Goal: Task Accomplishment & Management: Complete application form

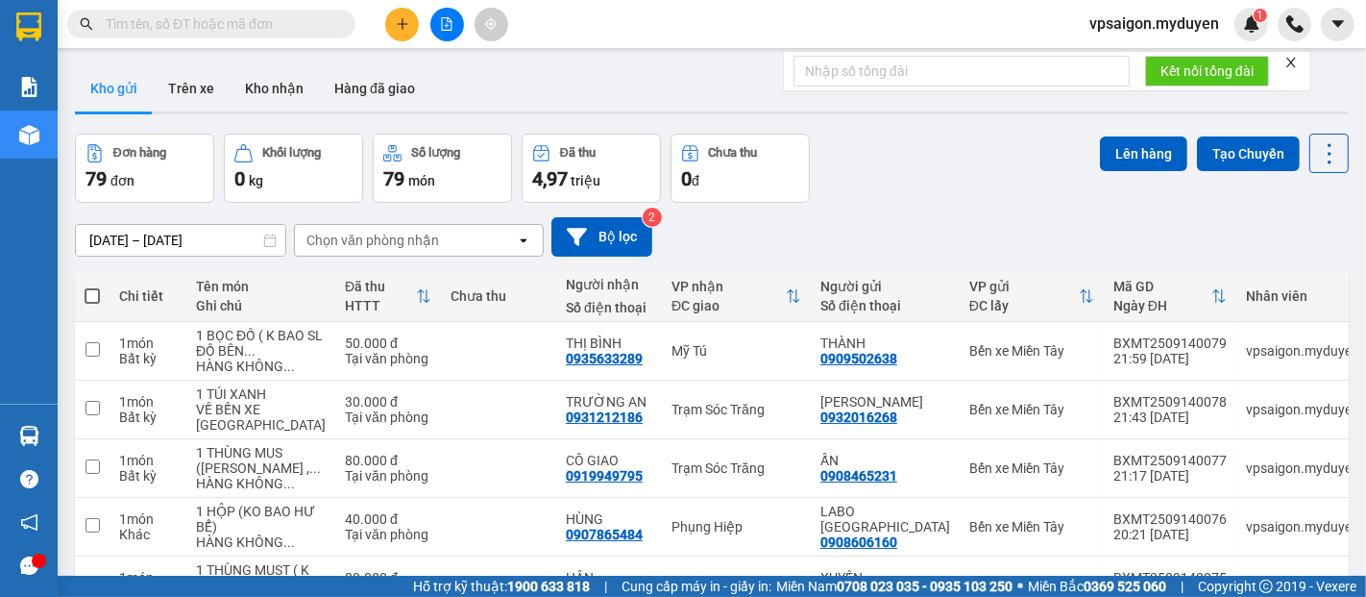
click at [409, 33] on button at bounding box center [402, 25] width 34 height 34
click at [438, 63] on div "Tạo đơn hàng" at bounding box center [478, 71] width 84 height 21
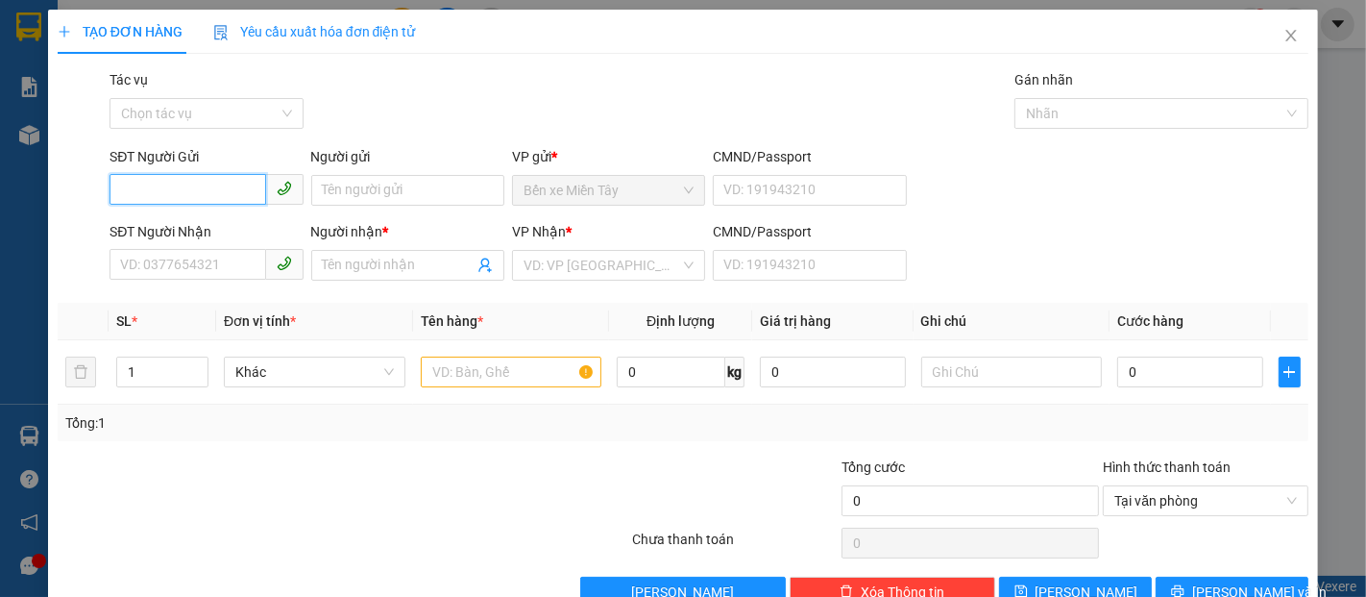
click at [192, 195] on input "SĐT Người Gửi" at bounding box center [188, 189] width 156 height 31
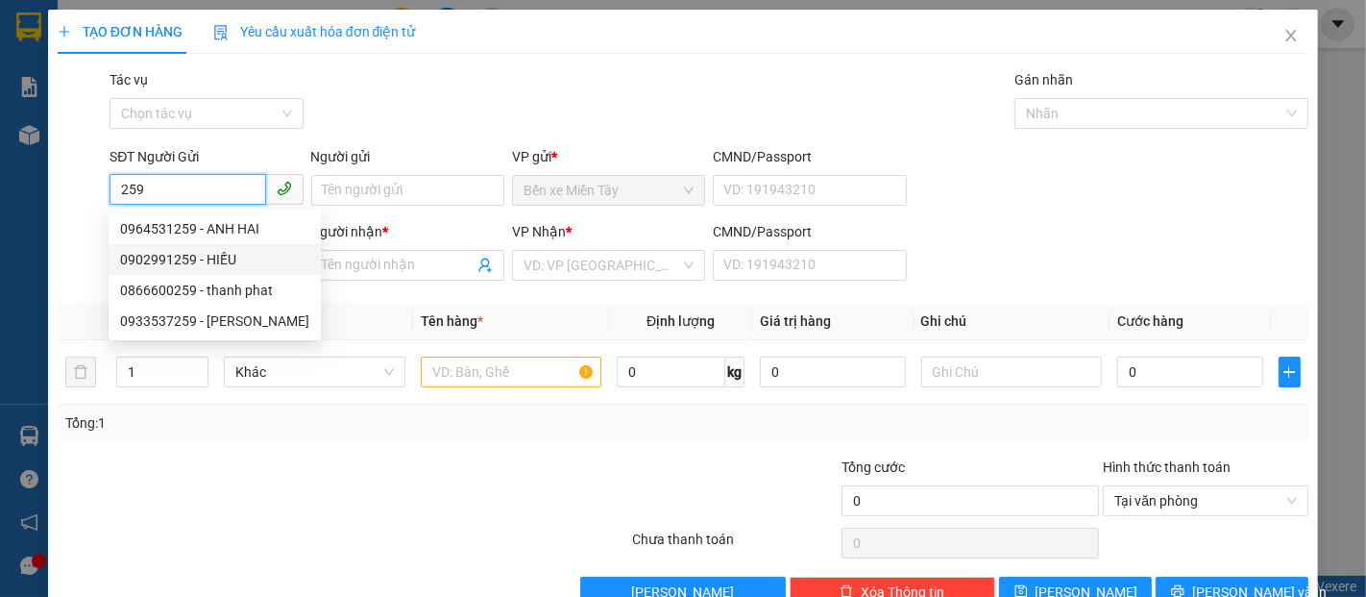
click at [184, 254] on div "0902991259 - HIẾU" at bounding box center [214, 259] width 189 height 21
type input "0902991259"
type input "HIẾU"
type input "0916661252"
type input "NGA ĐẠi NGÃI"
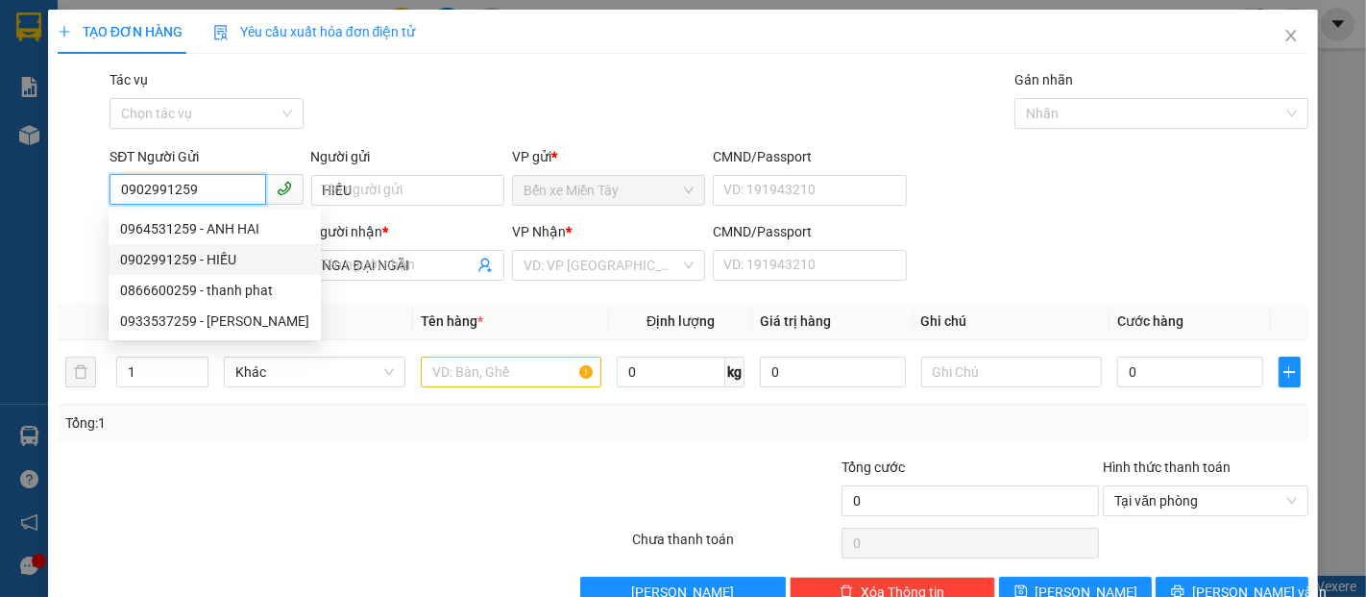
type input "30.000"
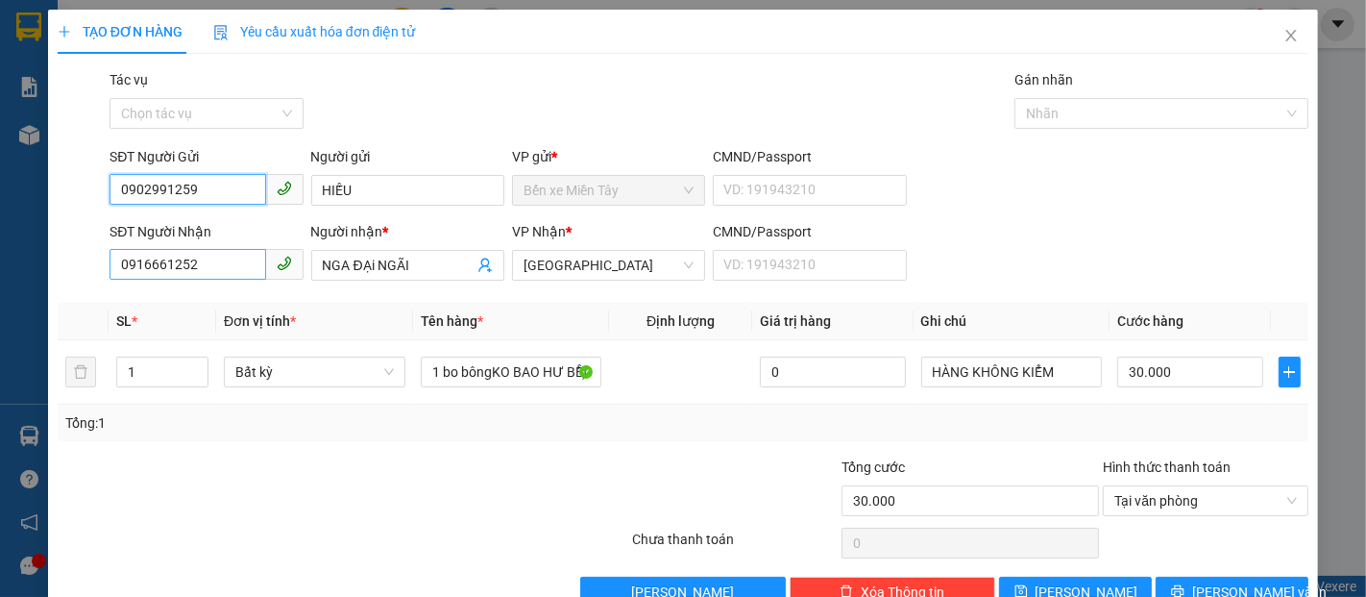
type input "0902991259"
click at [208, 249] on input "0916661252" at bounding box center [188, 264] width 156 height 31
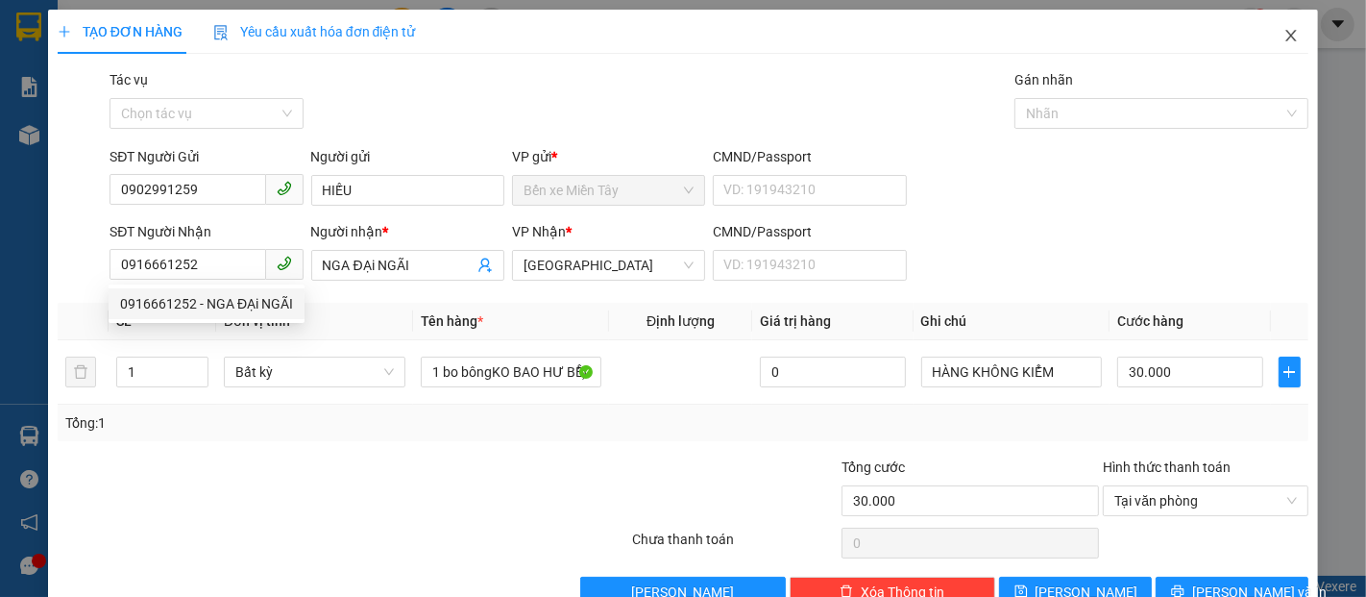
click at [1284, 43] on icon "close" at bounding box center [1291, 35] width 15 height 15
